Goal: Find specific page/section: Locate a particular part of the current website

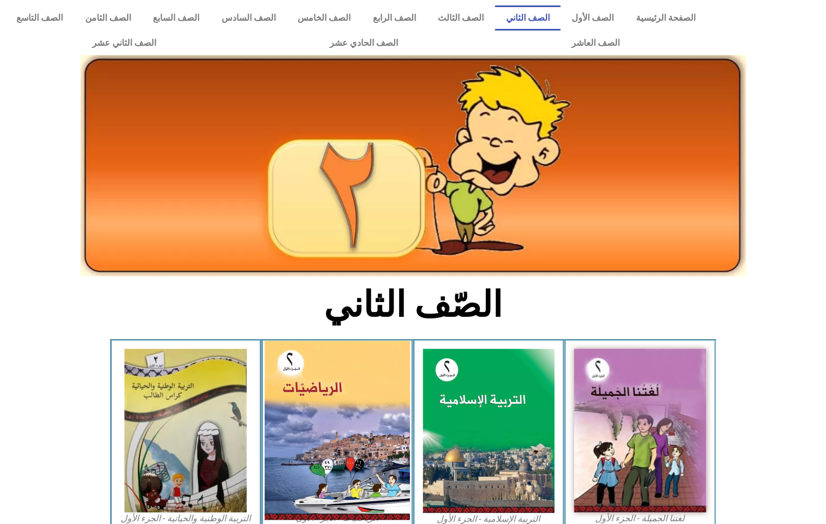
click at [370, 402] on img at bounding box center [337, 431] width 145 height 180
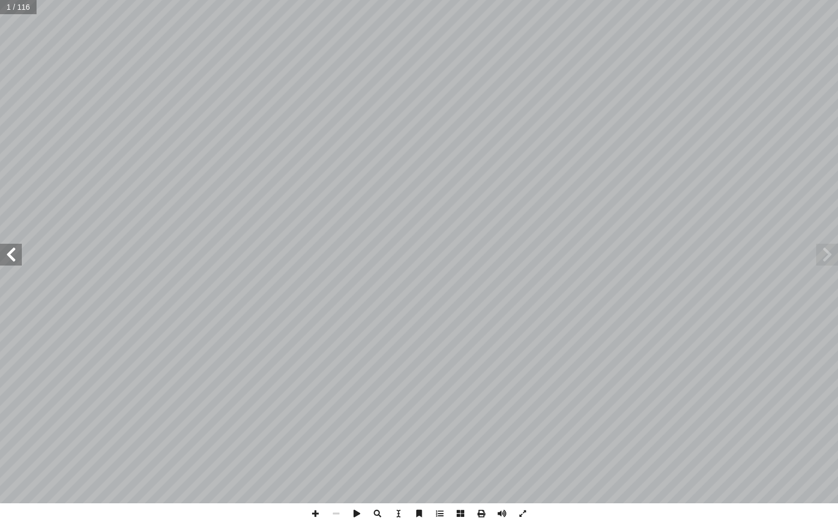
click at [13, 256] on span at bounding box center [11, 255] width 22 height 22
click at [7, 257] on span at bounding box center [11, 255] width 22 height 22
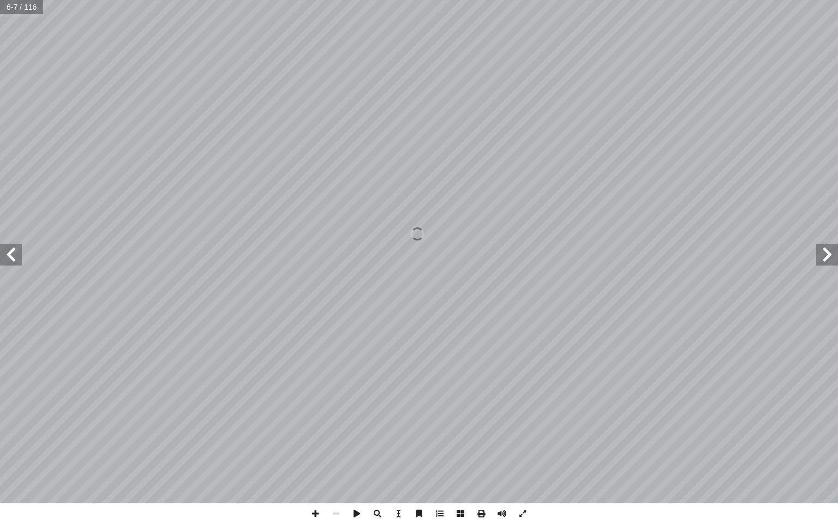
click at [7, 257] on span at bounding box center [11, 255] width 22 height 22
click at [0, 248] on span at bounding box center [11, 255] width 22 height 22
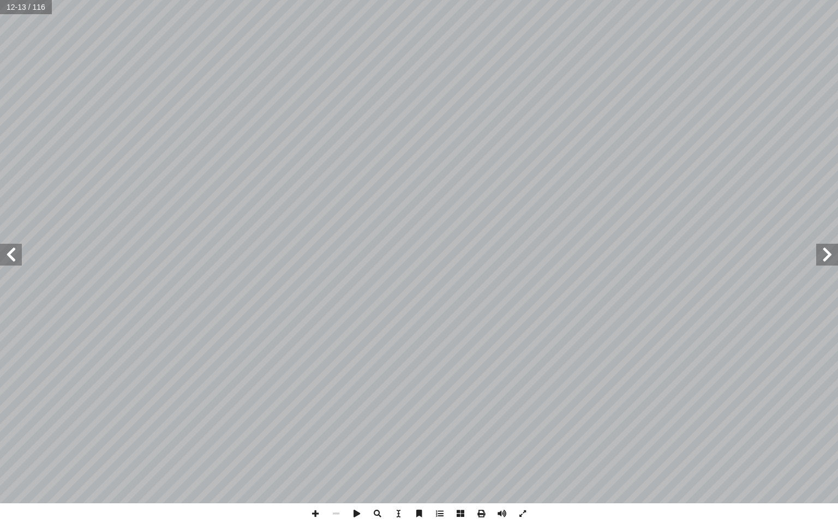
click at [0, 248] on span at bounding box center [11, 255] width 22 height 22
click at [7, 254] on span at bounding box center [11, 255] width 22 height 22
click at [7, 252] on span at bounding box center [11, 255] width 22 height 22
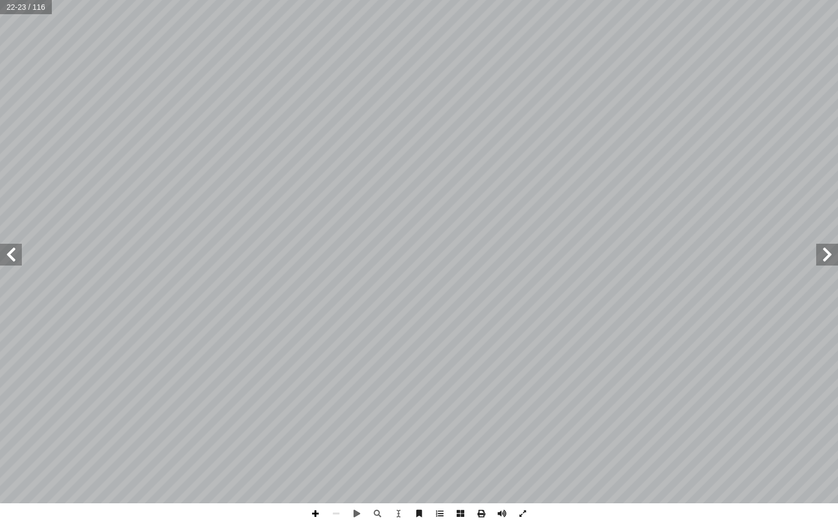
click at [314, 511] on span at bounding box center [315, 514] width 21 height 21
click at [17, 248] on span at bounding box center [11, 255] width 22 height 22
click at [14, 253] on span at bounding box center [11, 255] width 22 height 22
click at [825, 248] on span at bounding box center [827, 255] width 22 height 22
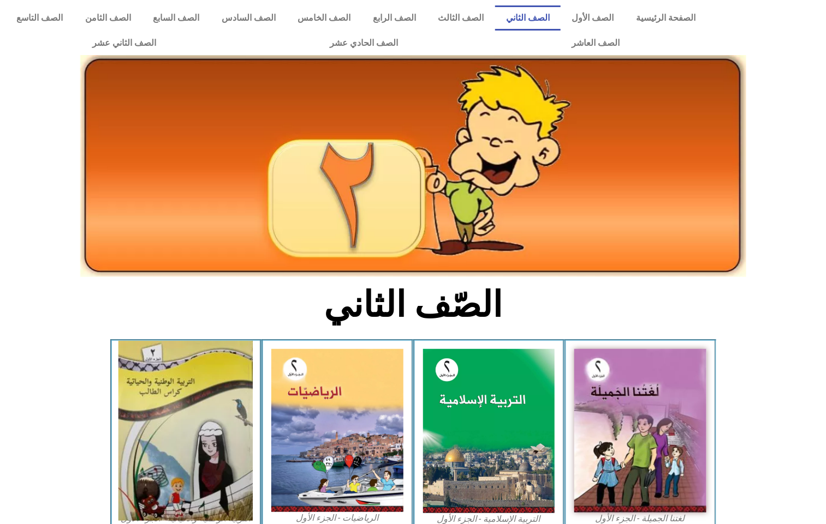
click at [202, 379] on img at bounding box center [185, 431] width 134 height 180
click at [174, 388] on img at bounding box center [185, 431] width 134 height 180
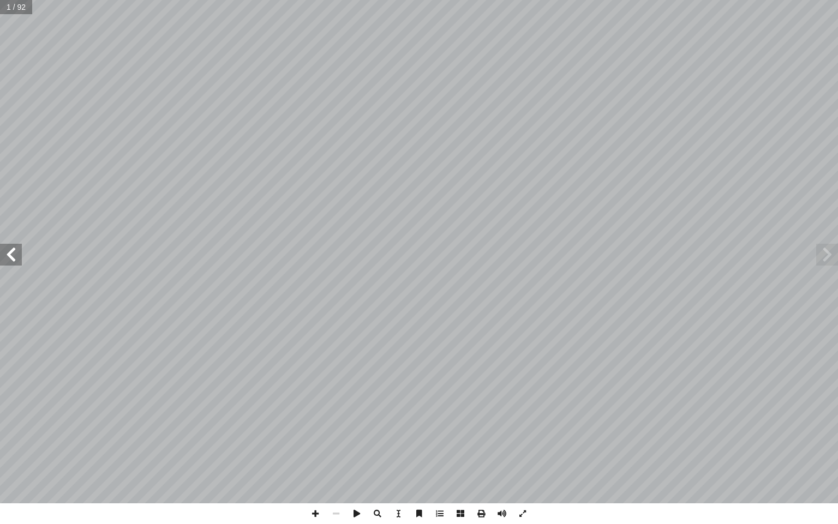
click at [21, 252] on span at bounding box center [11, 255] width 22 height 22
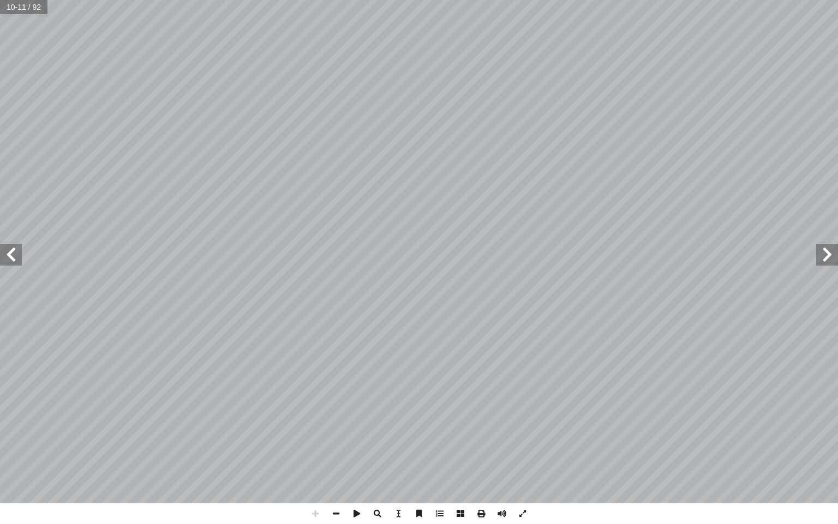
click at [12, 253] on span at bounding box center [11, 255] width 22 height 22
click at [325, 509] on span at bounding box center [315, 514] width 21 height 21
click at [331, 511] on span at bounding box center [336, 514] width 21 height 21
click at [17, 5] on input "text" at bounding box center [16, 7] width 32 height 14
type input "*"
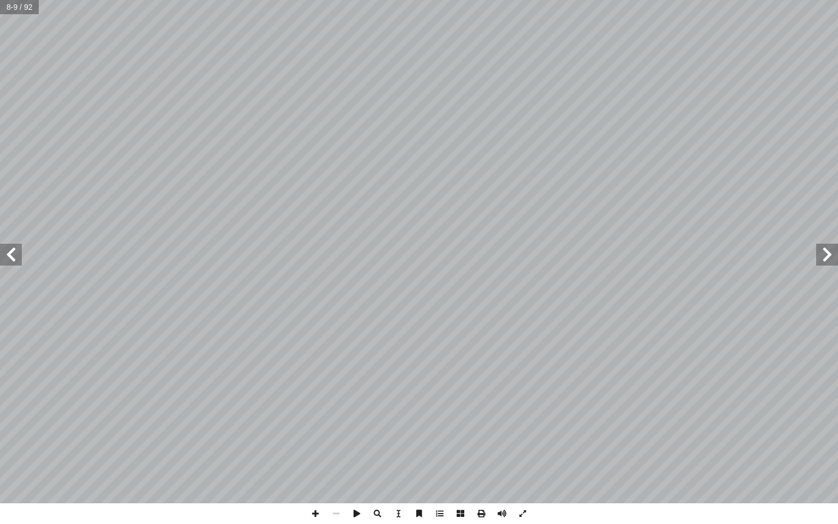
click at [14, 258] on span at bounding box center [11, 255] width 22 height 22
click at [14, 252] on span at bounding box center [11, 255] width 22 height 22
click at [316, 514] on span at bounding box center [315, 514] width 21 height 21
click at [7, 262] on span at bounding box center [11, 255] width 22 height 22
